Goal: Task Accomplishment & Management: Manage account settings

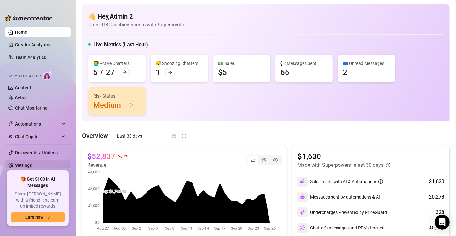
click at [31, 163] on link "Settings" at bounding box center [23, 165] width 17 height 5
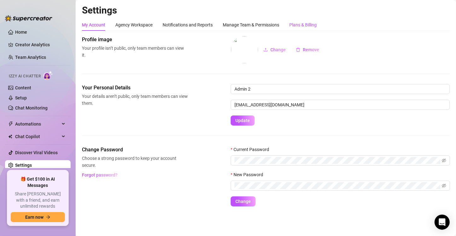
click at [300, 26] on div "Plans & Billing" at bounding box center [302, 24] width 27 height 7
click at [307, 24] on div "Plans & Billing" at bounding box center [302, 24] width 27 height 7
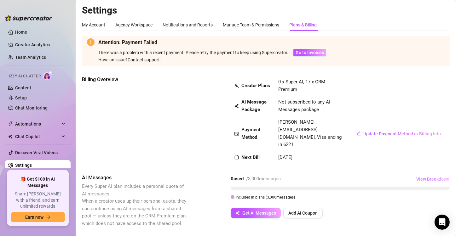
click at [417, 177] on span "View Breakdown" at bounding box center [432, 179] width 33 height 5
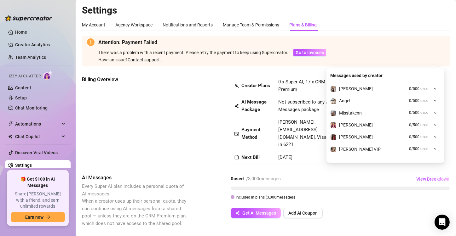
click at [152, 99] on div "Billing Overview" at bounding box center [135, 112] width 106 height 72
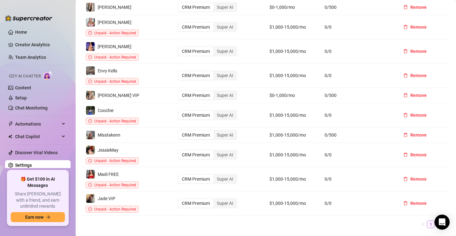
scroll to position [315, 0]
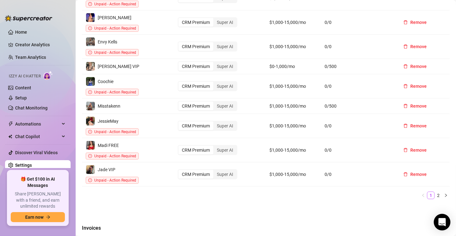
click at [440, 223] on icon "Open Intercom Messenger" at bounding box center [441, 222] width 7 height 8
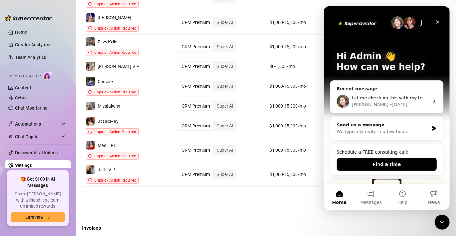
scroll to position [0, 0]
click at [229, 174] on div "Username Plan Revenue Tier AI Messages [PERSON_NAME] Free CRM Premium Super AI …" at bounding box center [266, 81] width 368 height 246
click at [444, 227] on div "Close Intercom Messenger" at bounding box center [441, 221] width 15 height 15
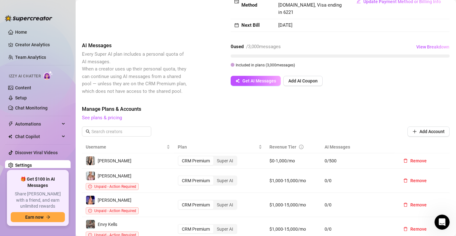
scroll to position [126, 0]
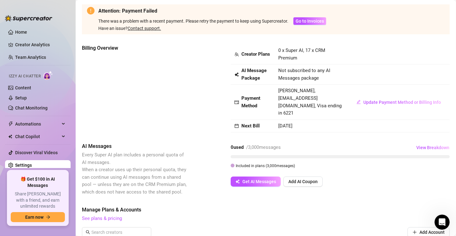
scroll to position [0, 0]
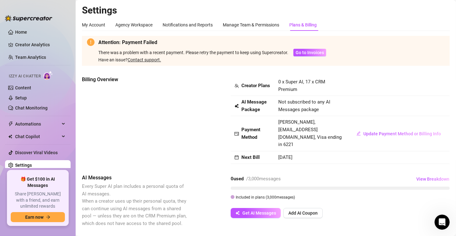
click at [318, 56] on div "Have an issue? Contact support." at bounding box center [212, 59] width 228 height 7
click at [313, 53] on span "Go to Invoices" at bounding box center [310, 52] width 28 height 5
click at [15, 32] on link "Home" at bounding box center [21, 32] width 12 height 5
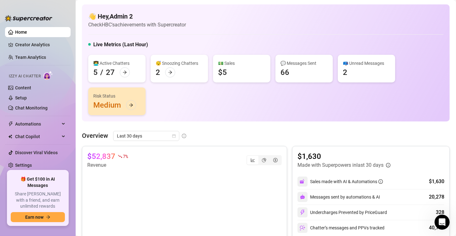
click at [123, 23] on article "Check HBC's achievements with Supercreator" at bounding box center [137, 25] width 98 height 8
click at [440, 222] on icon "Open Intercom Messenger" at bounding box center [441, 221] width 10 height 10
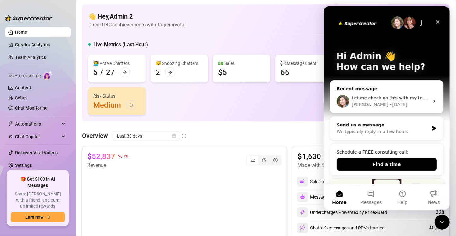
click at [379, 92] on div "Let me check on this with my team for you, I'll get back to you as soon as I ha…" at bounding box center [386, 101] width 113 height 23
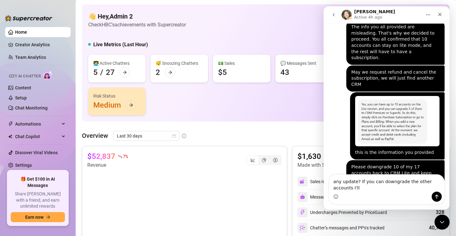
scroll to position [769, 0]
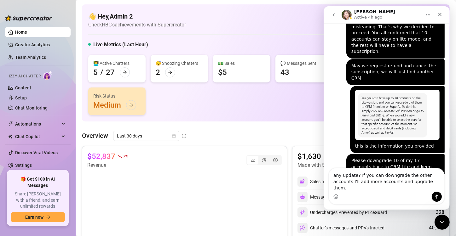
type textarea "any update? If you can downgrade the other accounts I'll add more accounts and …"
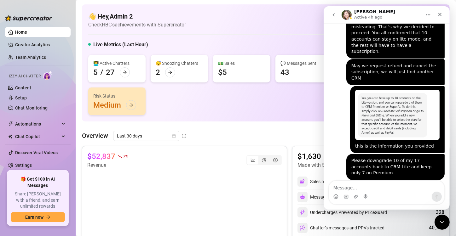
scroll to position [802, 0]
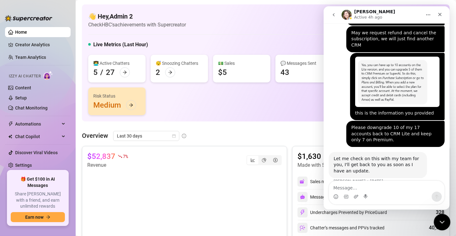
click at [440, 220] on icon "Close Intercom Messenger" at bounding box center [441, 222] width 8 height 8
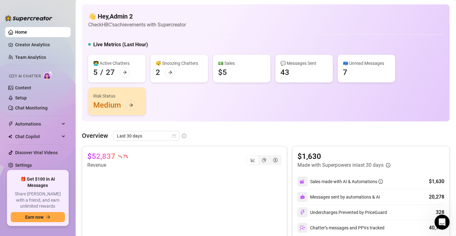
click at [297, 118] on div "👋 Hey, Admin 2 Check HBC's achievements with Supercreator Live Metrics (Last Ho…" at bounding box center [266, 62] width 368 height 117
click at [196, 96] on div "👩‍💻 Active Chatters 5 / 27 😴 Snoozing Chatters 2 💵 Sales $5 💬 Messages Sent 43 …" at bounding box center [265, 85] width 355 height 60
